Goal: Ask a question: Seek information or help from site administrators or community

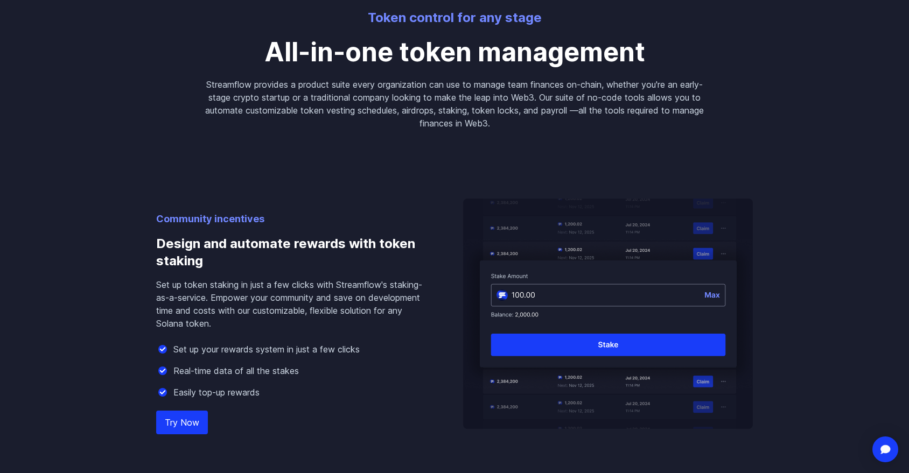
scroll to position [856, 0]
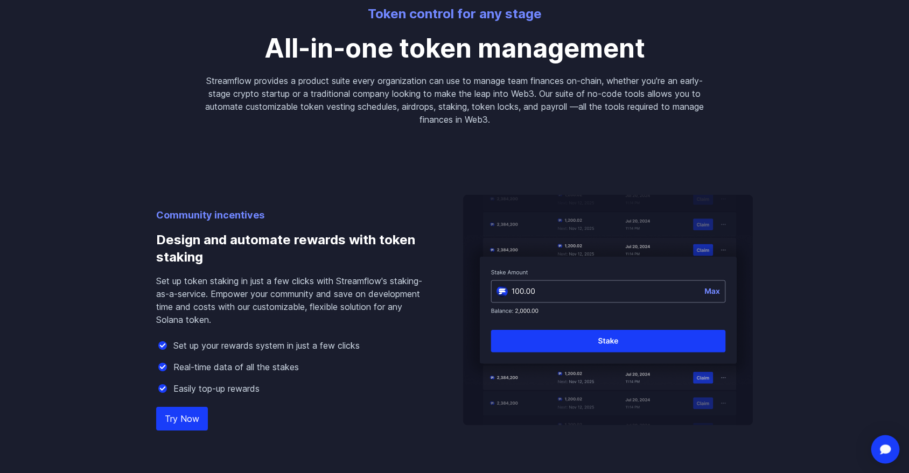
click at [877, 452] on div "Open Intercom Messenger" at bounding box center [885, 450] width 29 height 29
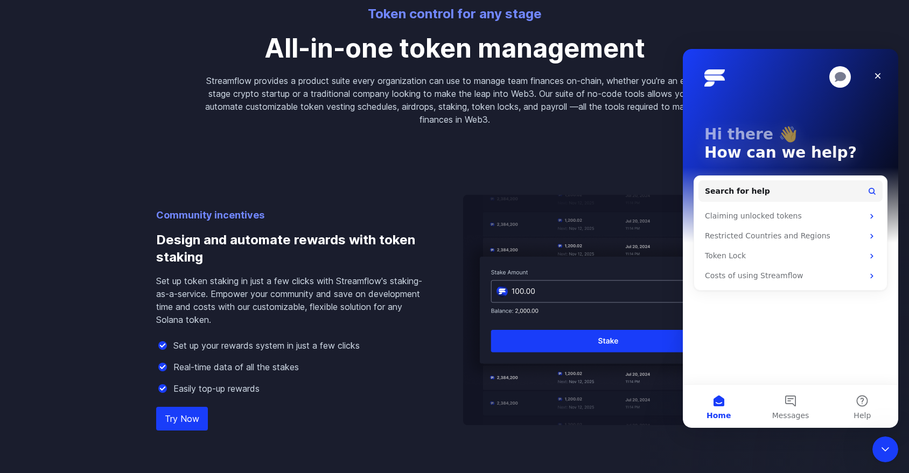
scroll to position [0, 0]
click at [812, 410] on button "Messages" at bounding box center [790, 406] width 72 height 43
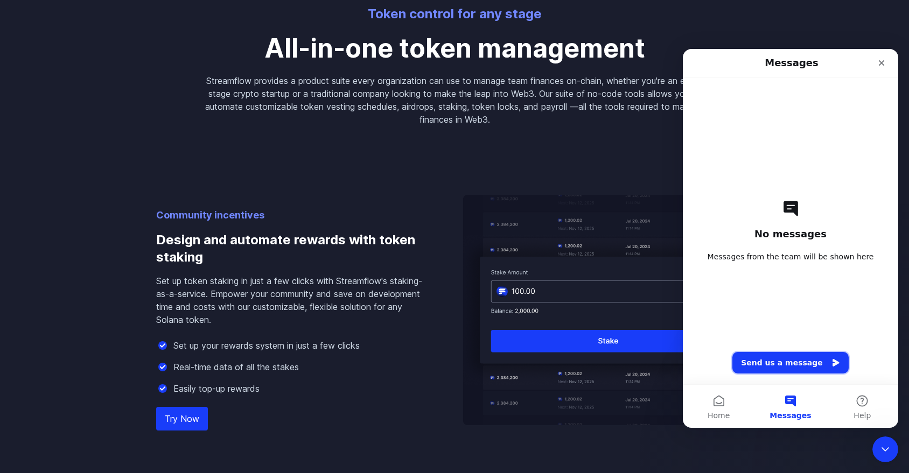
click at [796, 359] on button "Send us a message" at bounding box center [790, 363] width 116 height 22
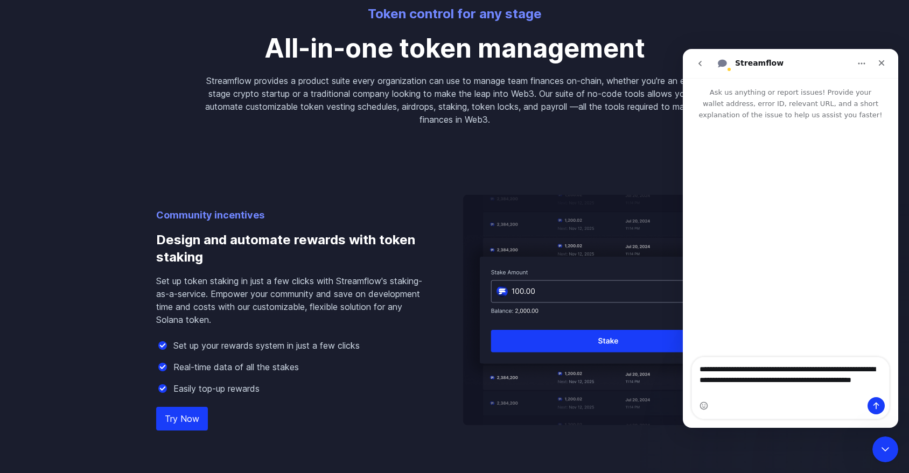
type textarea "**********"
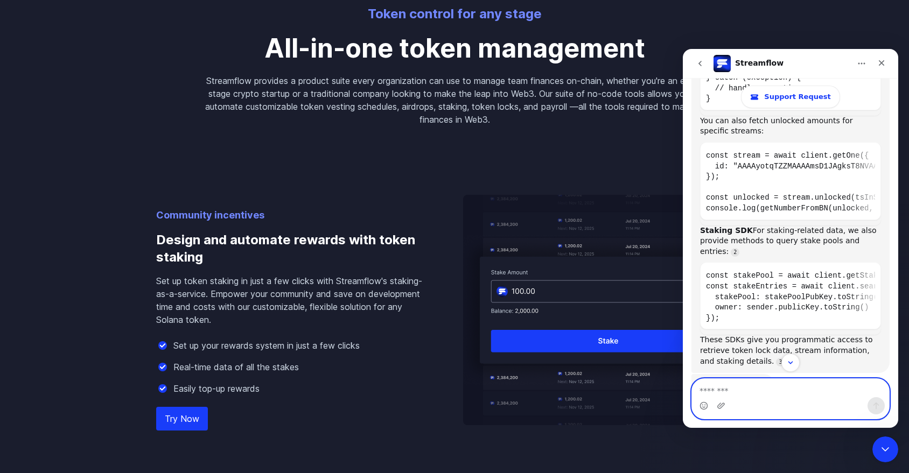
scroll to position [435, 0]
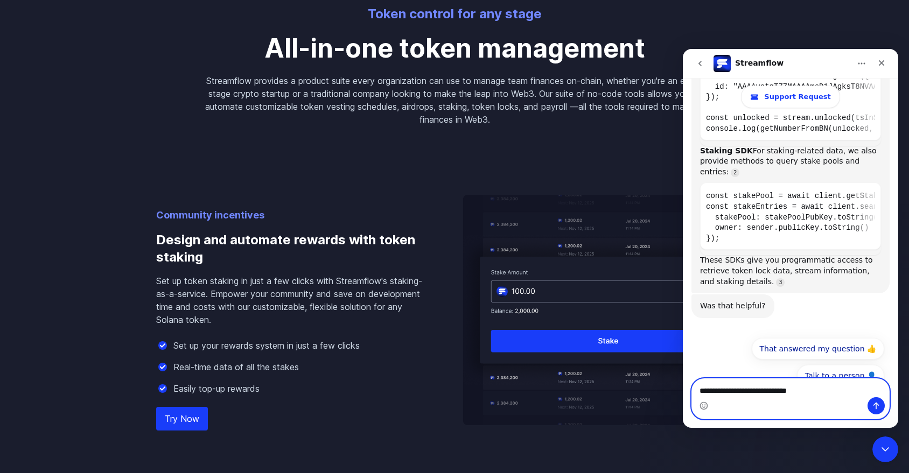
type textarea "**********"
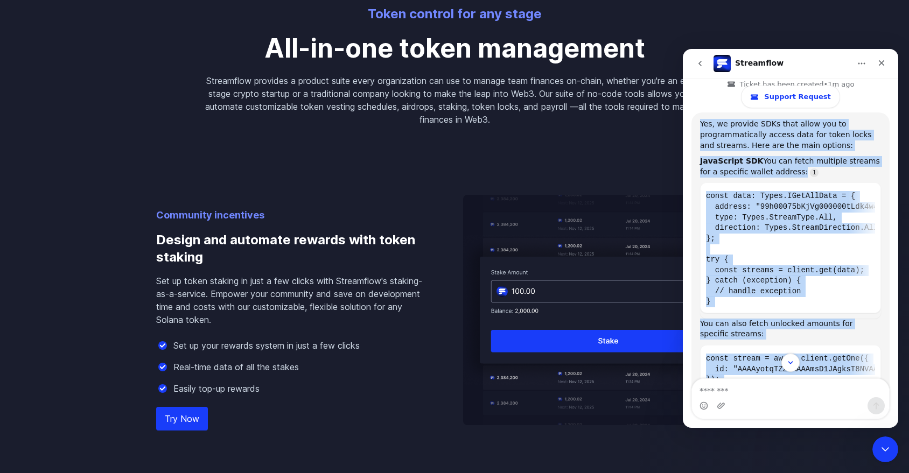
scroll to position [162, 0]
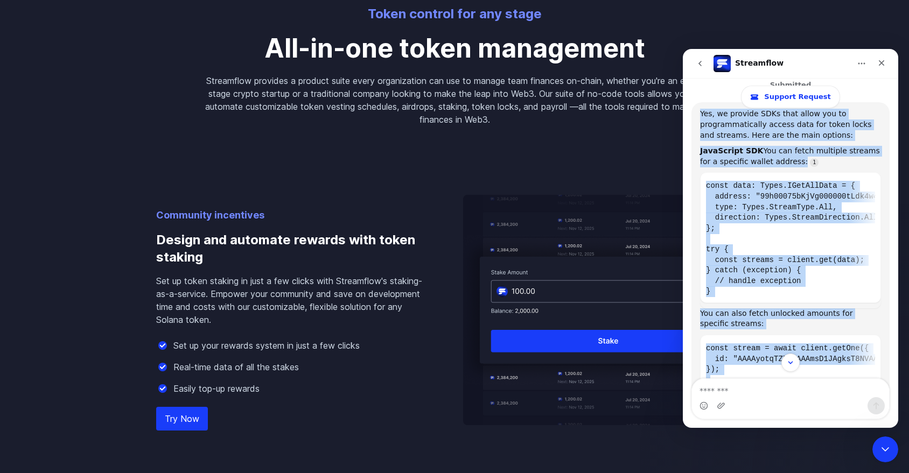
drag, startPoint x: 701, startPoint y: 243, endPoint x: 759, endPoint y: 359, distance: 130.0
click at [759, 359] on div "Support Request Ask us anything or report issues! Provide your wallet address, …" at bounding box center [790, 233] width 215 height 311
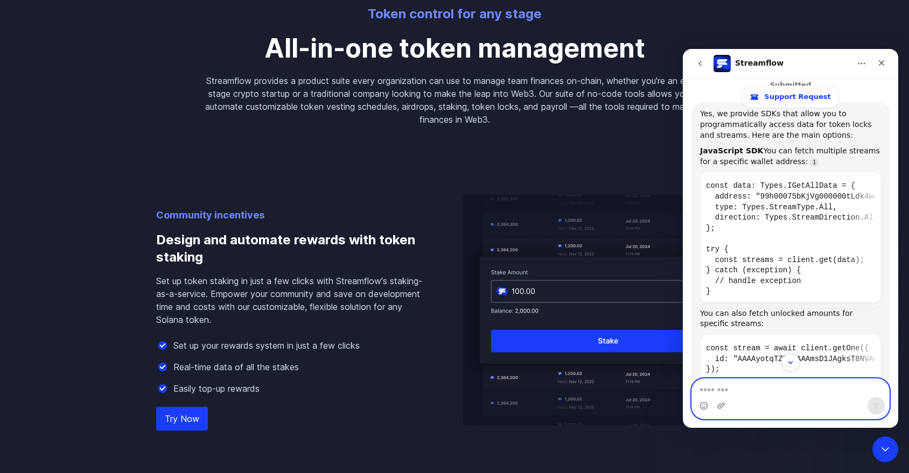
click at [754, 389] on textarea "Message…" at bounding box center [790, 388] width 197 height 18
type textarea "**********"
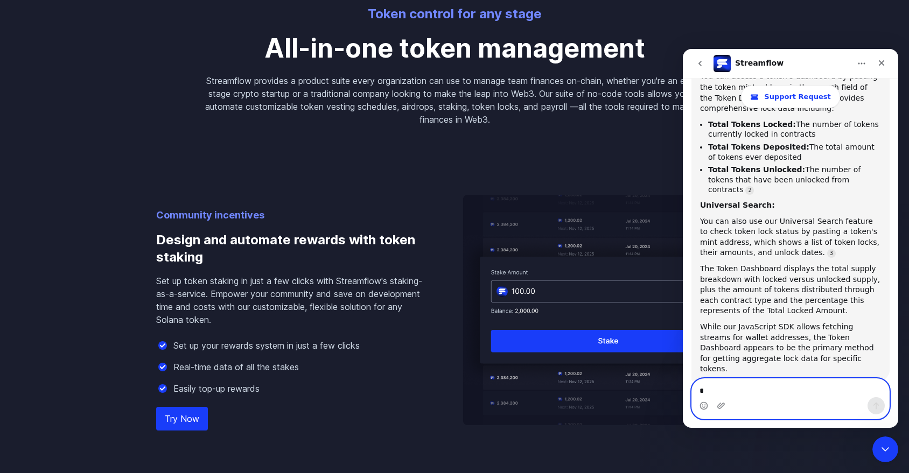
scroll to position [0, 0]
type textarea "**********"
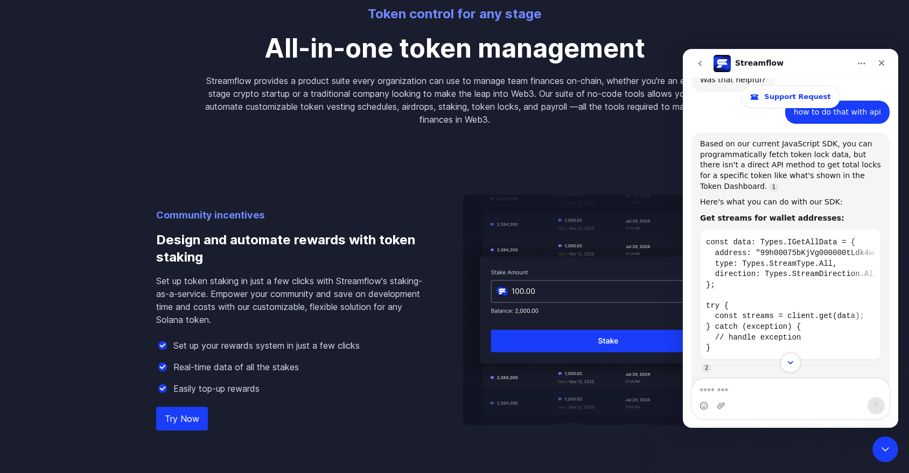
click at [787, 362] on icon "Scroll to bottom" at bounding box center [791, 363] width 10 height 10
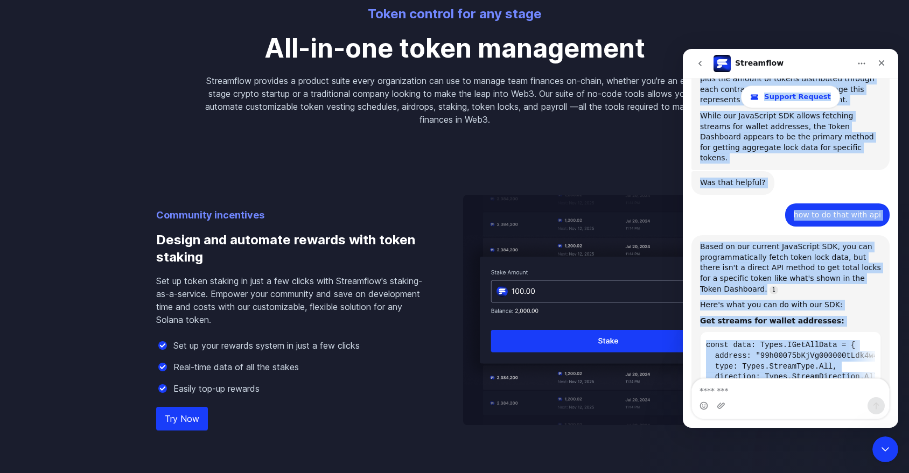
scroll to position [1117, 0]
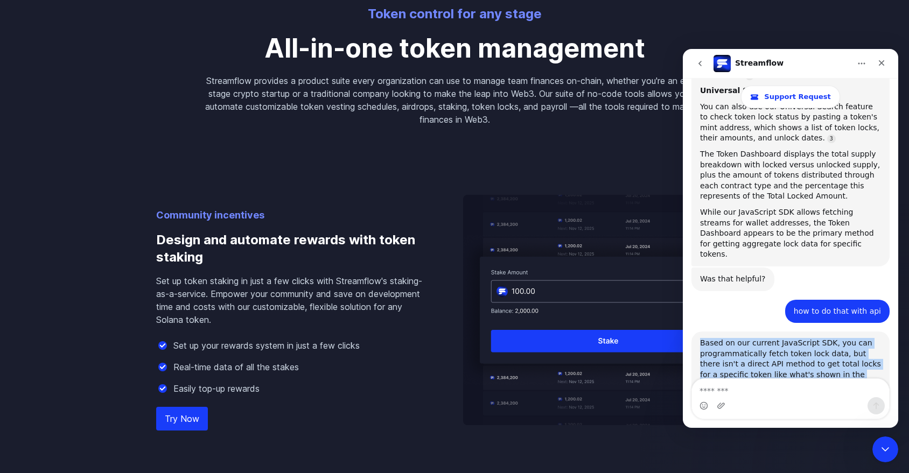
copy div "Based on our current JavaScript SDK, you can programmatically fetch token lock …"
drag, startPoint x: 795, startPoint y: 273, endPoint x: 689, endPoint y: 326, distance: 118.5
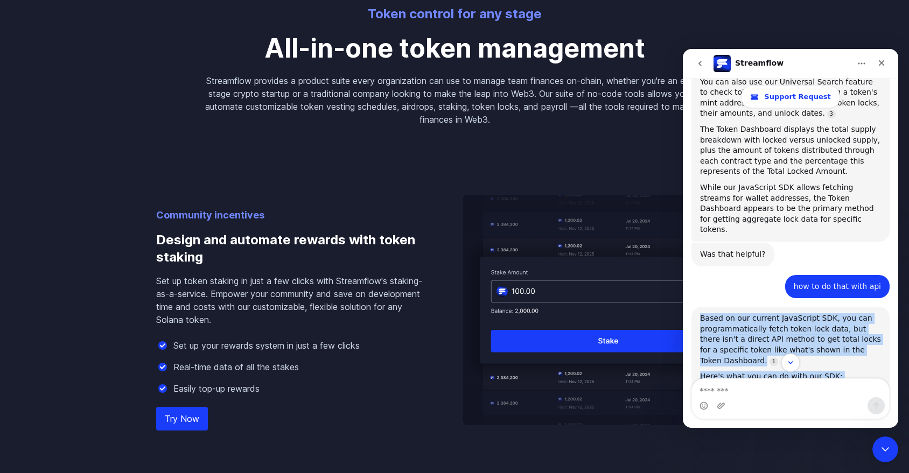
scroll to position [1338, 0]
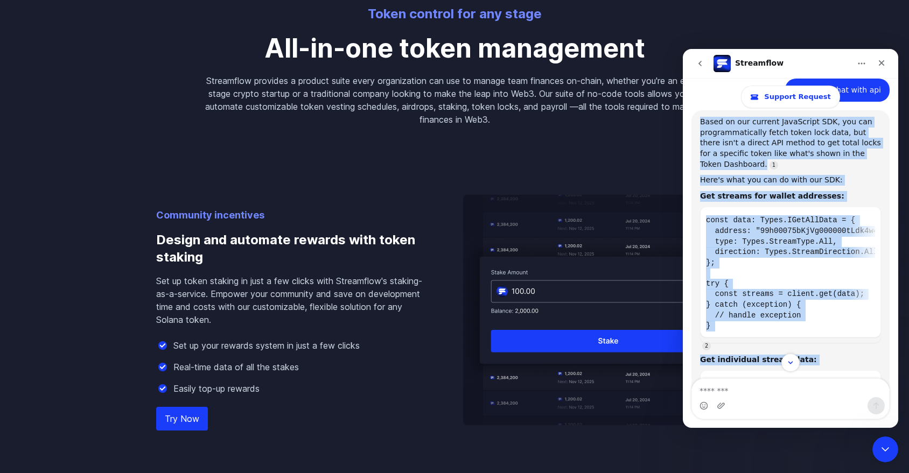
click at [816, 343] on div "Streamflow says…" at bounding box center [790, 346] width 181 height 6
